Goal: Task Accomplishment & Management: Manage account settings

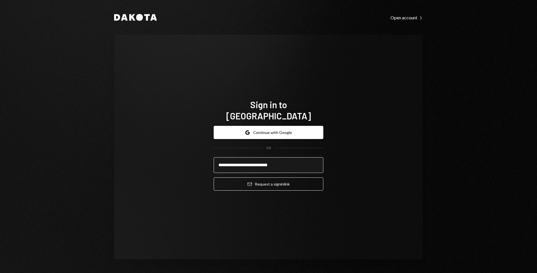
type input "**********"
click at [214, 177] on button "Email Request a sign in link" at bounding box center [269, 183] width 110 height 13
click at [481, 176] on div "**********" at bounding box center [268, 136] width 537 height 273
